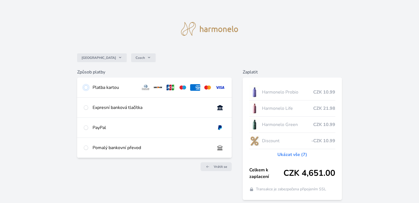
click at [86, 86] on input "radio" at bounding box center [86, 87] width 4 height 4
radio input "true"
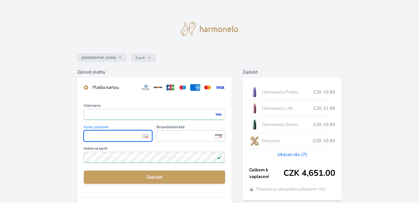
click at [115, 131] on span "<p>Your browser does not support iframes.</p>" at bounding box center [118, 136] width 68 height 11
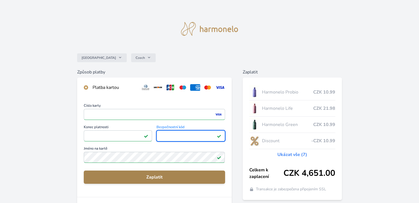
click at [158, 178] on span "Zaplatit" at bounding box center [154, 177] width 132 height 7
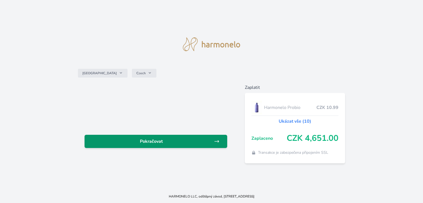
click at [217, 141] on icon at bounding box center [217, 142] width 6 height 6
